Goal: Task Accomplishment & Management: Complete application form

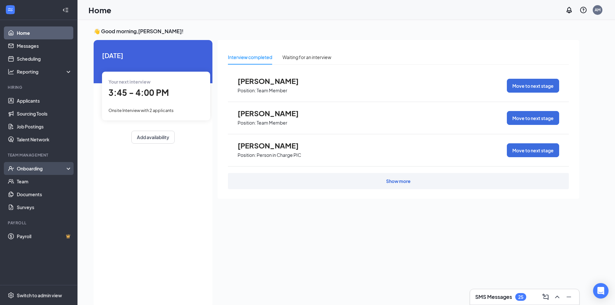
click at [36, 167] on div "Onboarding" at bounding box center [42, 168] width 50 height 6
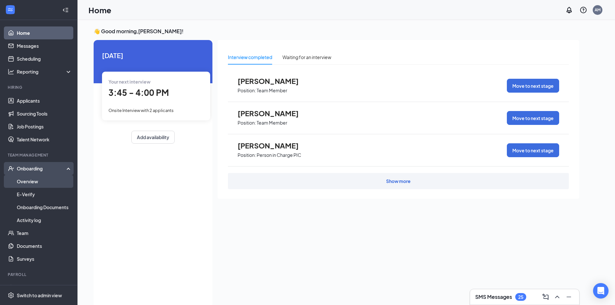
click at [35, 184] on link "Overview" at bounding box center [44, 181] width 55 height 13
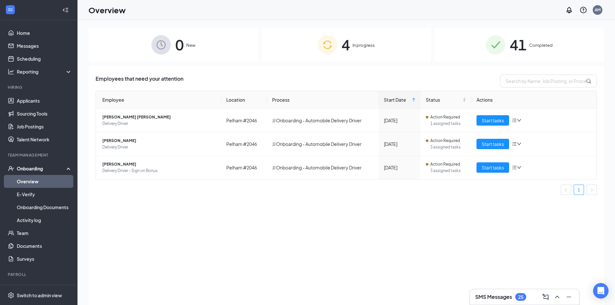
click at [364, 44] on span "In progress" at bounding box center [364, 45] width 22 height 6
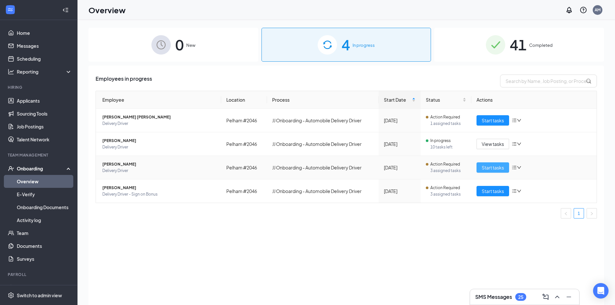
click at [487, 168] on span "Start tasks" at bounding box center [493, 167] width 22 height 7
click at [487, 168] on div "0 New 4 In progress 41 Completed Employees in progress Employee Location Proces…" at bounding box center [346, 177] width 538 height 314
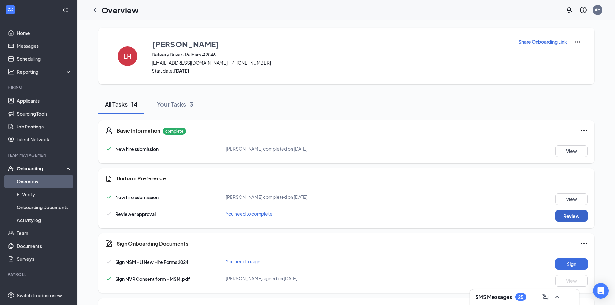
click at [569, 217] on button "Review" at bounding box center [571, 216] width 32 height 12
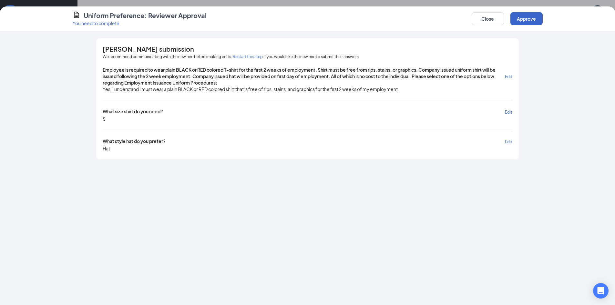
click at [525, 19] on button "Approve" at bounding box center [526, 18] width 32 height 13
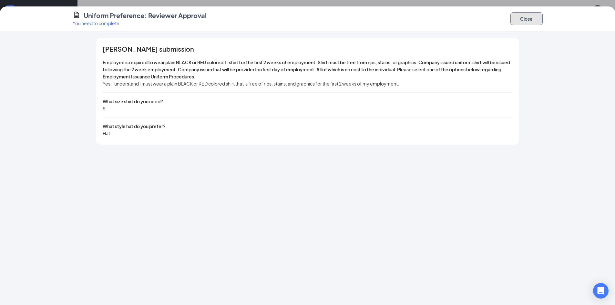
click at [524, 20] on button "Close" at bounding box center [526, 18] width 32 height 13
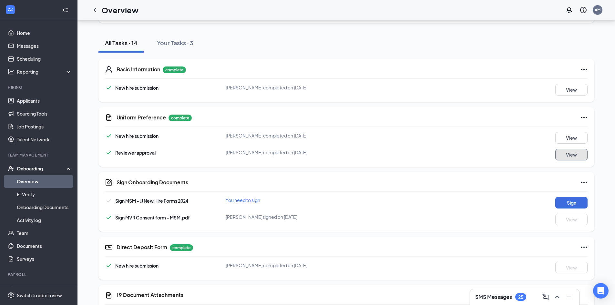
scroll to position [65, 0]
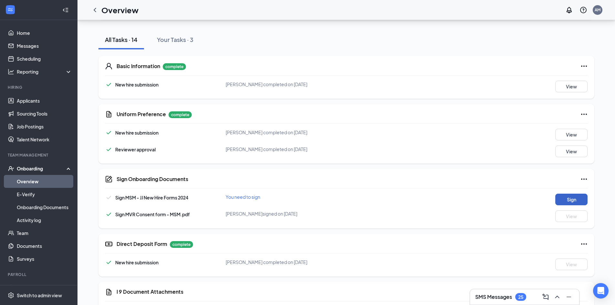
click at [571, 200] on button "Sign" at bounding box center [571, 200] width 32 height 12
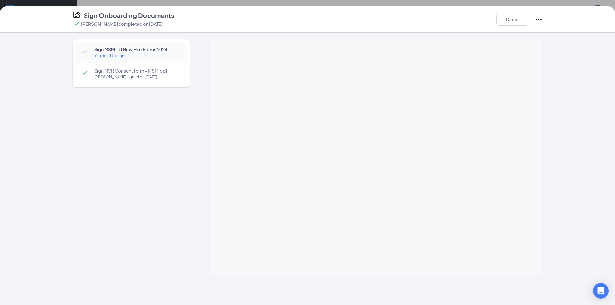
click at [381, 118] on div "Sign Onboarding Documents [PERSON_NAME] completed on [DATE] Close Sign MSM - JJ…" at bounding box center [307, 152] width 615 height 305
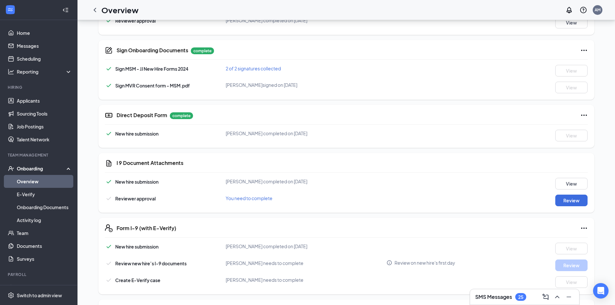
scroll to position [194, 0]
click at [578, 203] on button "Review" at bounding box center [571, 200] width 32 height 12
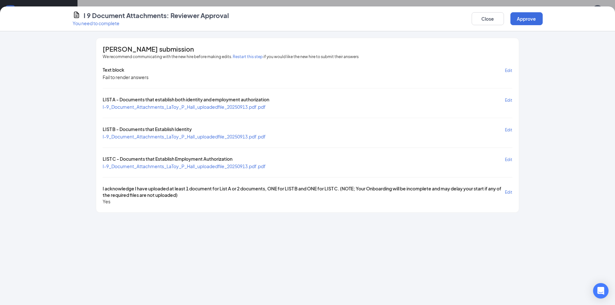
click at [204, 136] on span "I-9_Document_Attachments_LaToy_P_Hall_uploadedfile_20250913.pdf.pdf" at bounding box center [184, 137] width 163 height 6
click at [167, 168] on span "I-9_Document_Attachments_LaToy_P_Hall_uploadedfile_20250913.pdf.pdf" at bounding box center [184, 166] width 163 height 6
click at [523, 17] on button "Approve" at bounding box center [526, 18] width 32 height 13
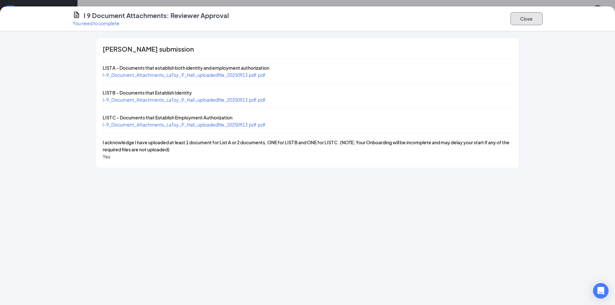
click at [524, 20] on button "Close" at bounding box center [526, 18] width 32 height 13
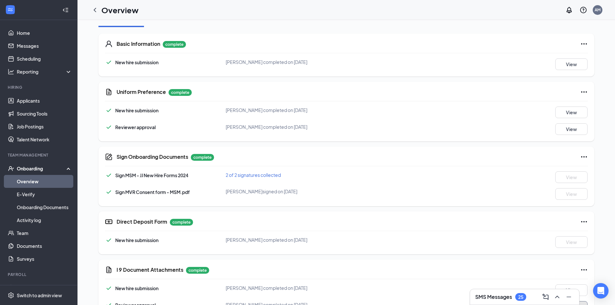
scroll to position [0, 0]
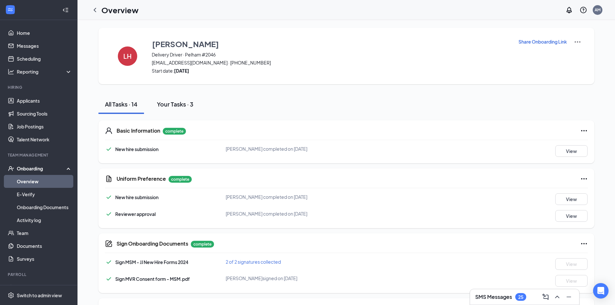
click at [169, 106] on div "Your Tasks · 3" at bounding box center [175, 104] width 36 height 8
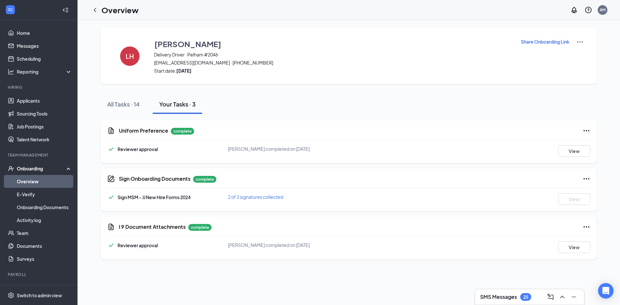
click at [40, 181] on link "Overview" at bounding box center [44, 181] width 55 height 13
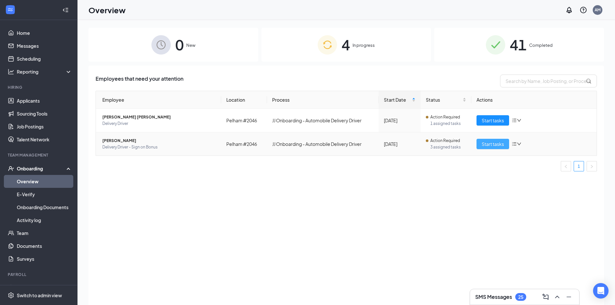
click at [489, 146] on span "Start tasks" at bounding box center [493, 143] width 22 height 7
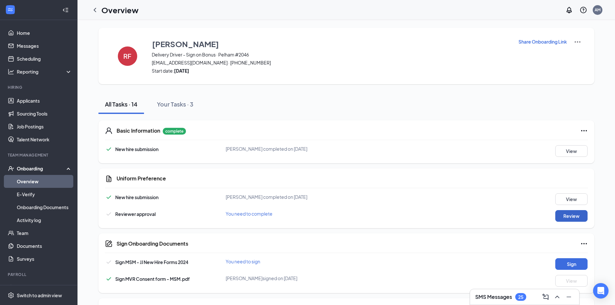
click at [571, 217] on button "Review" at bounding box center [571, 216] width 32 height 12
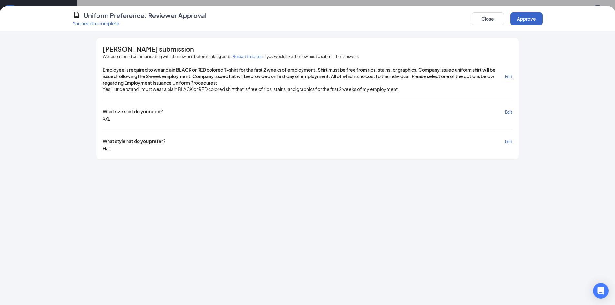
click at [531, 19] on button "Approve" at bounding box center [526, 18] width 32 height 13
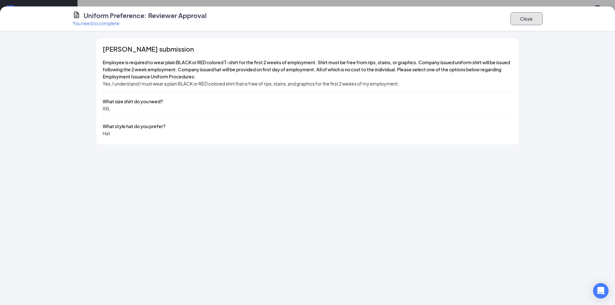
click at [531, 19] on button "Close" at bounding box center [526, 18] width 32 height 13
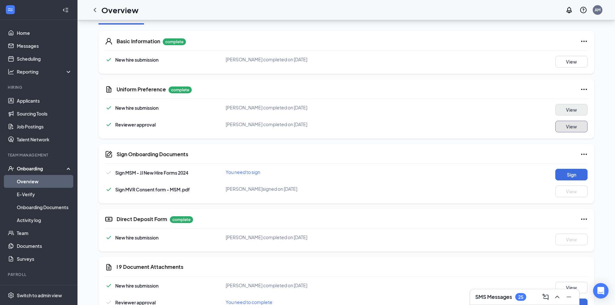
scroll to position [97, 0]
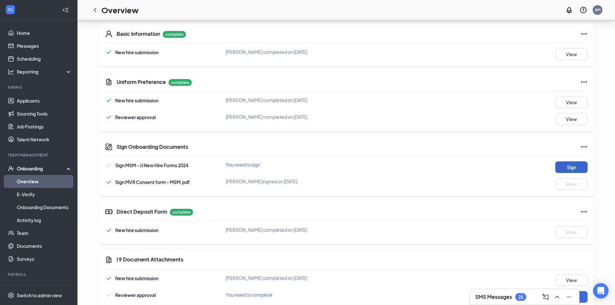
click at [572, 168] on button "Sign" at bounding box center [571, 167] width 32 height 12
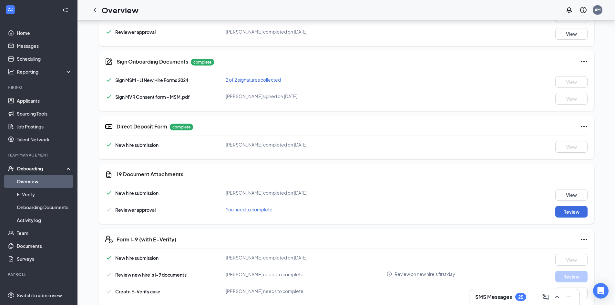
scroll to position [194, 0]
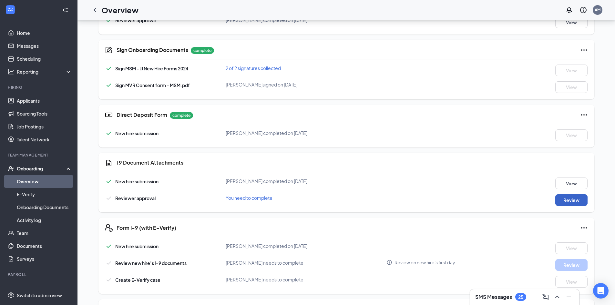
click at [576, 201] on button "Review" at bounding box center [571, 200] width 32 height 12
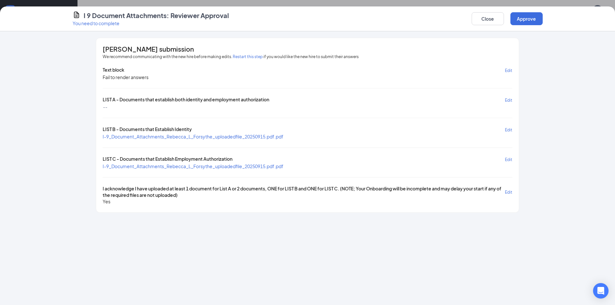
click at [142, 138] on span "I-9_Document_Attachments_Rebecca_L_Forsythe_uploadedfile_20250915.pdf.pdf" at bounding box center [193, 137] width 181 height 6
click at [220, 167] on span "I-9_Document_Attachments_Rebecca_L_Forsythe_uploadedfile_20250915.pdf.pdf" at bounding box center [193, 166] width 181 height 6
click at [523, 18] on button "Approve" at bounding box center [526, 18] width 32 height 13
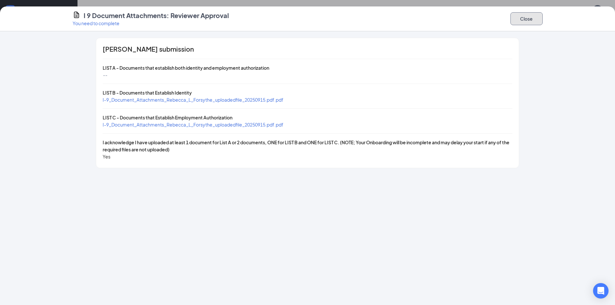
click at [523, 18] on button "Close" at bounding box center [526, 18] width 32 height 13
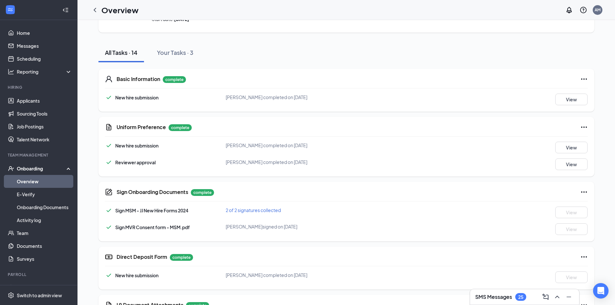
scroll to position [0, 0]
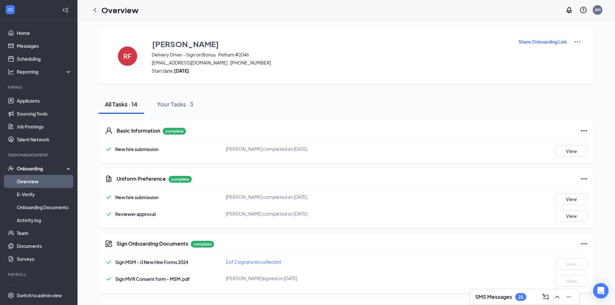
click at [34, 183] on link "Overview" at bounding box center [44, 181] width 55 height 13
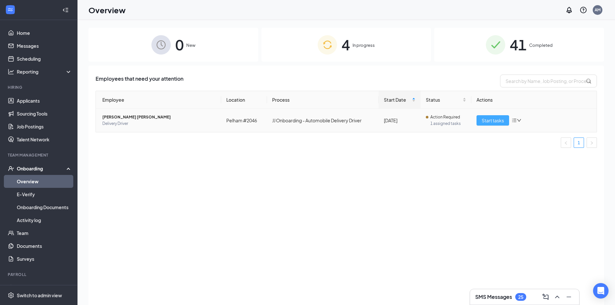
click at [494, 120] on span "Start tasks" at bounding box center [493, 120] width 22 height 7
